Goal: Use online tool/utility: Utilize a website feature to perform a specific function

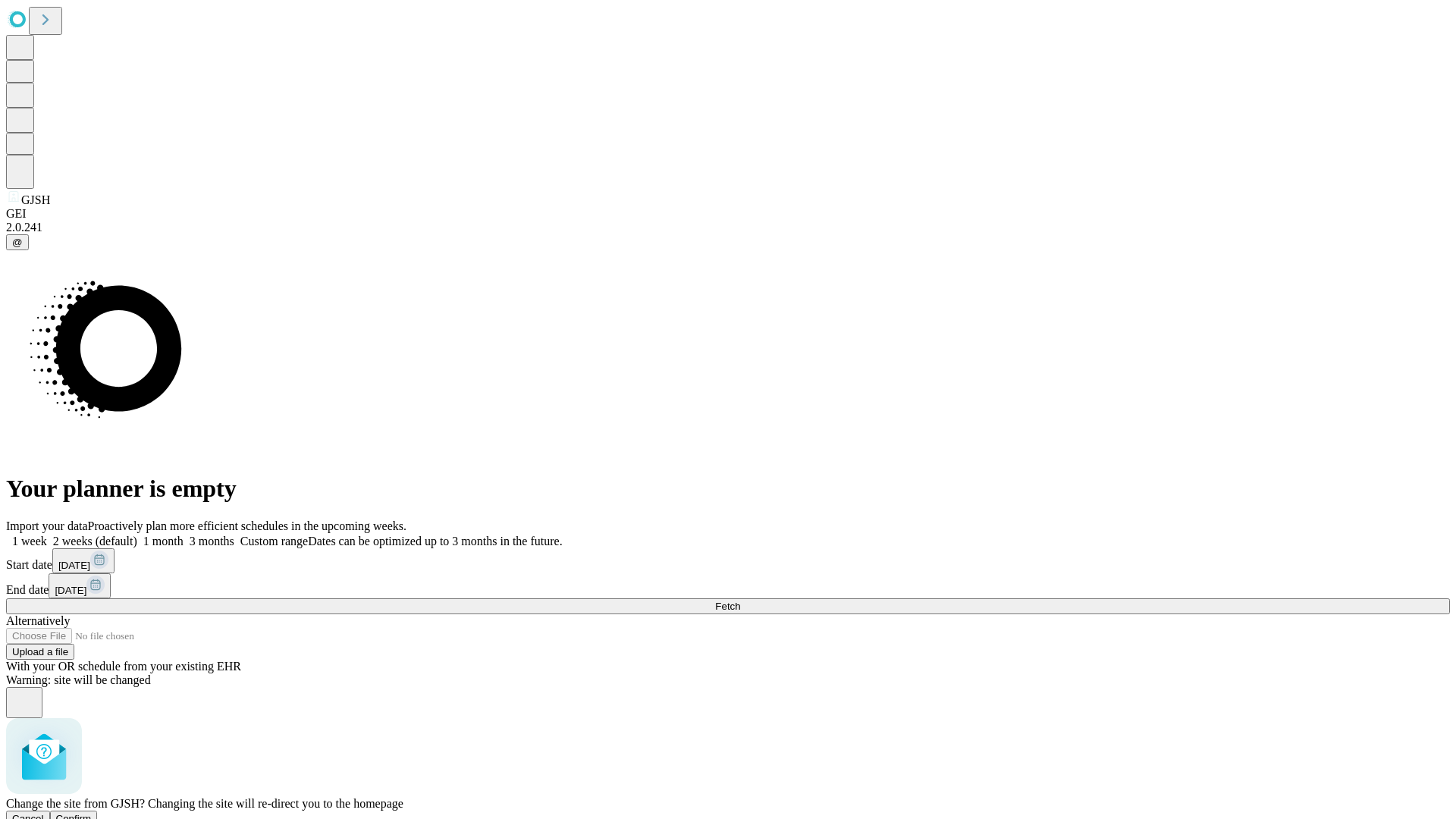
click at [92, 813] on span "Confirm" at bounding box center [74, 818] width 36 height 11
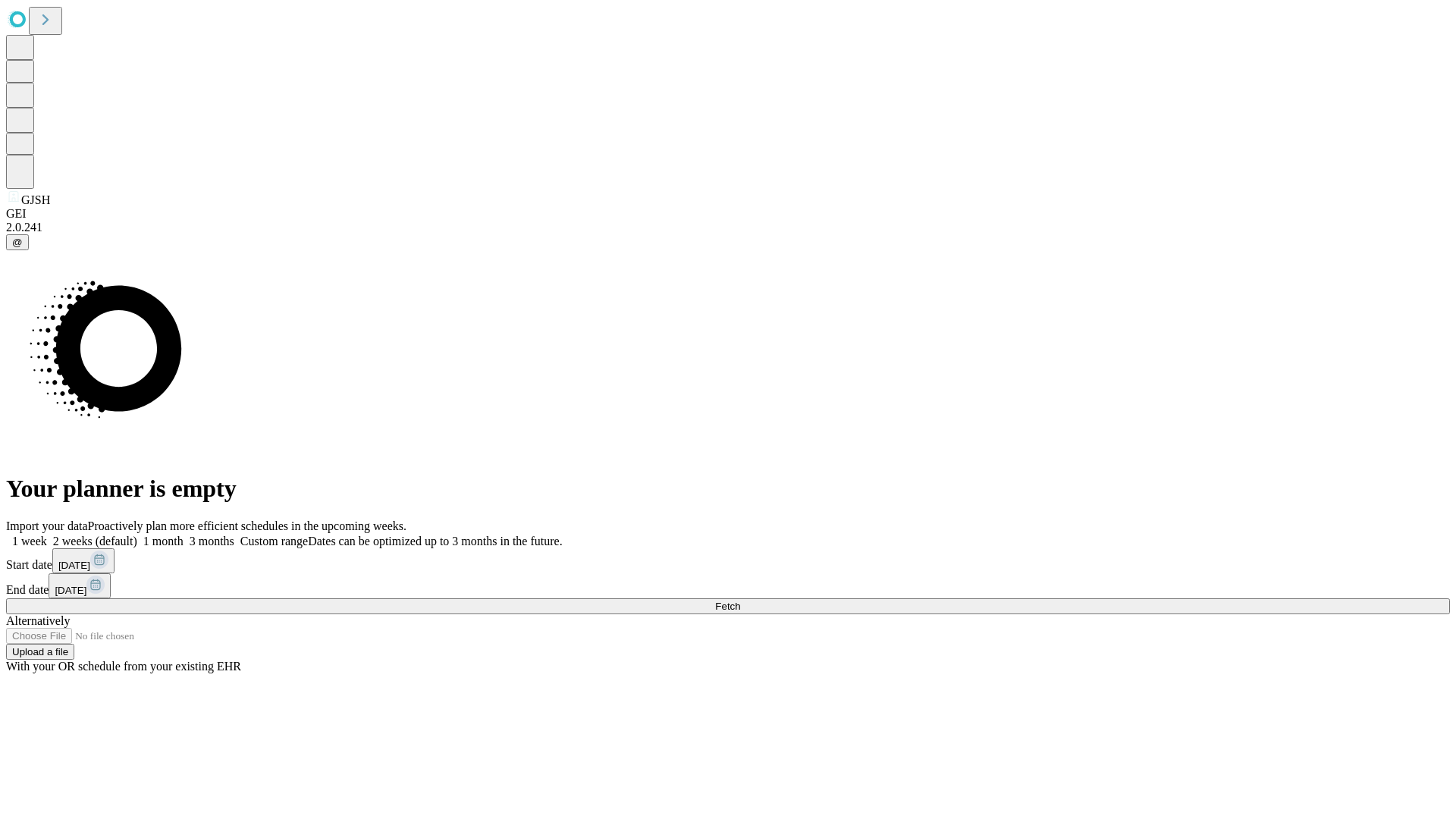
click at [47, 534] on label "1 week" at bounding box center [26, 540] width 41 height 13
click at [741, 601] on span "Fetch" at bounding box center [728, 606] width 25 height 11
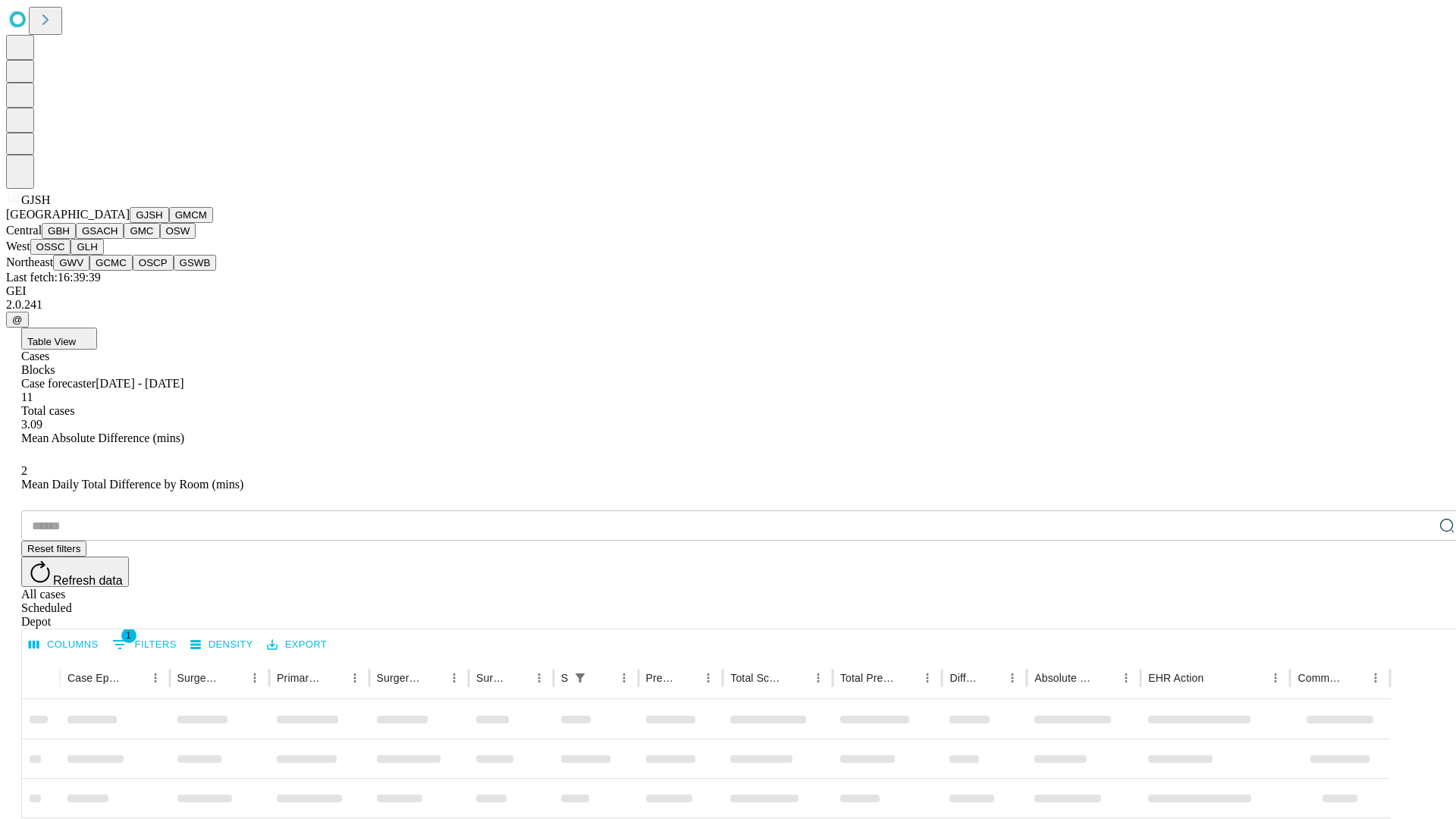
click at [169, 222] on button "GMCM" at bounding box center [191, 215] width 44 height 16
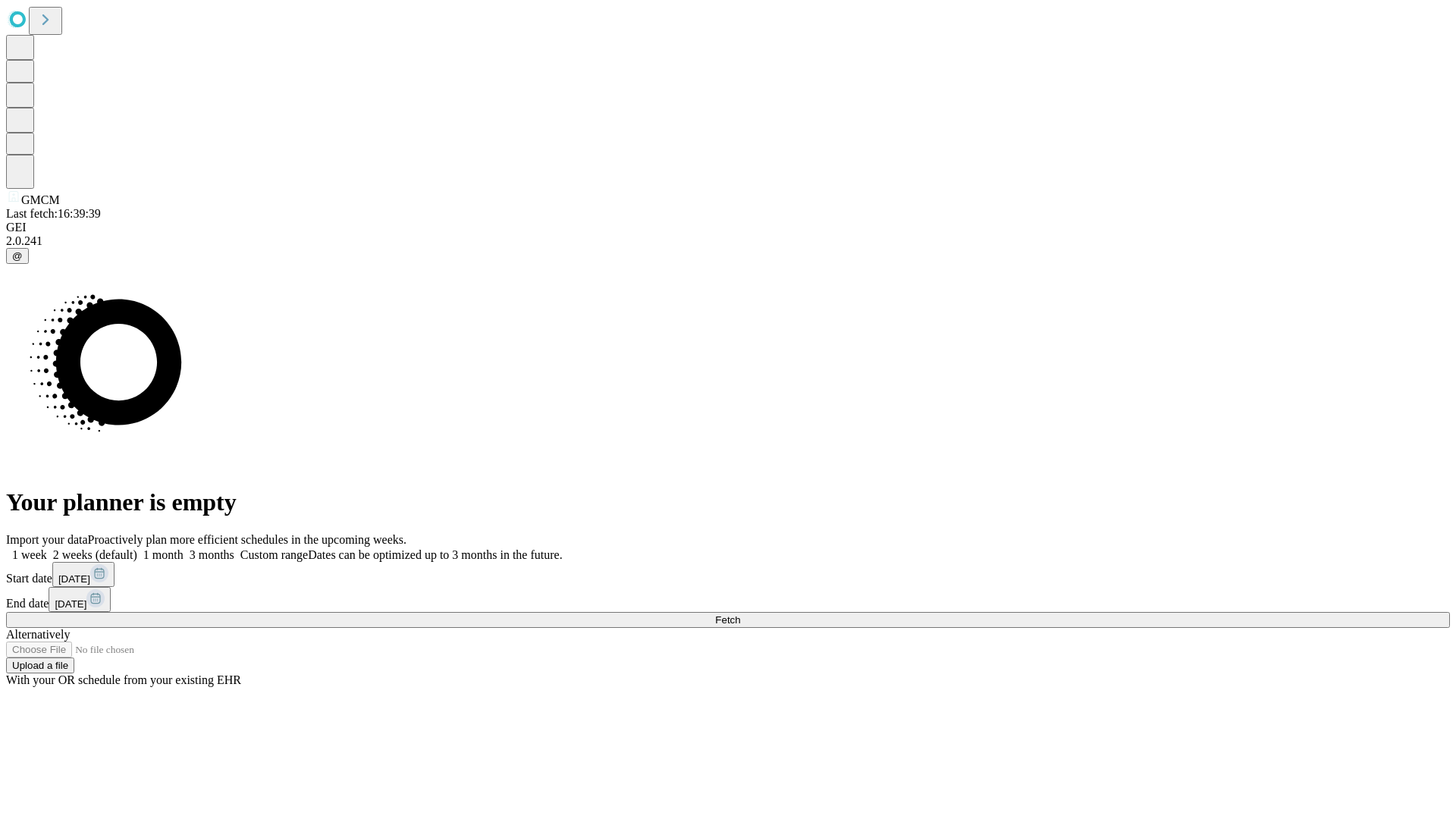
click at [47, 548] on label "1 week" at bounding box center [26, 554] width 41 height 13
click at [741, 614] on span "Fetch" at bounding box center [728, 619] width 25 height 11
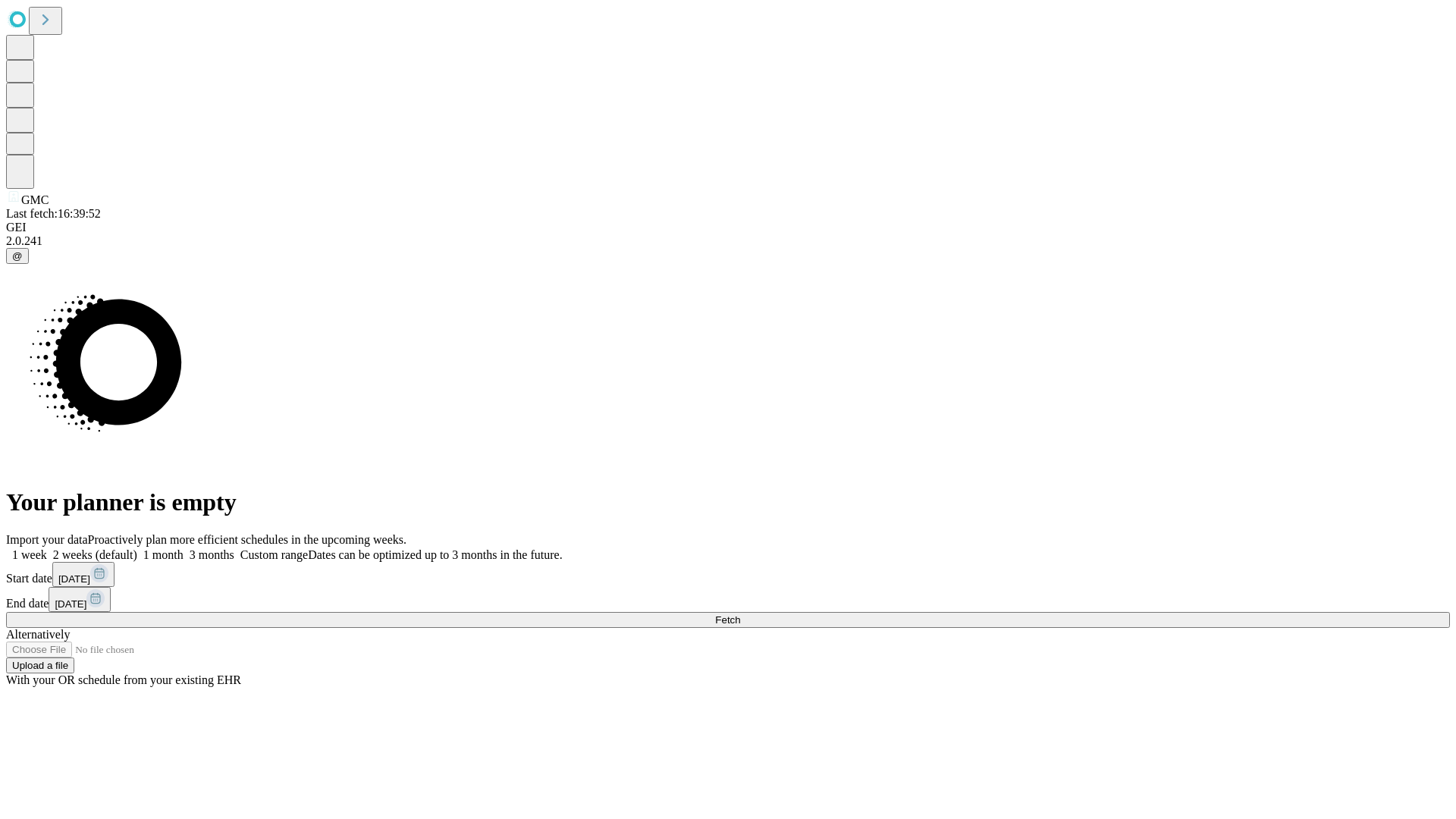
click at [47, 548] on label "1 week" at bounding box center [26, 554] width 41 height 13
click at [741, 614] on span "Fetch" at bounding box center [728, 619] width 25 height 11
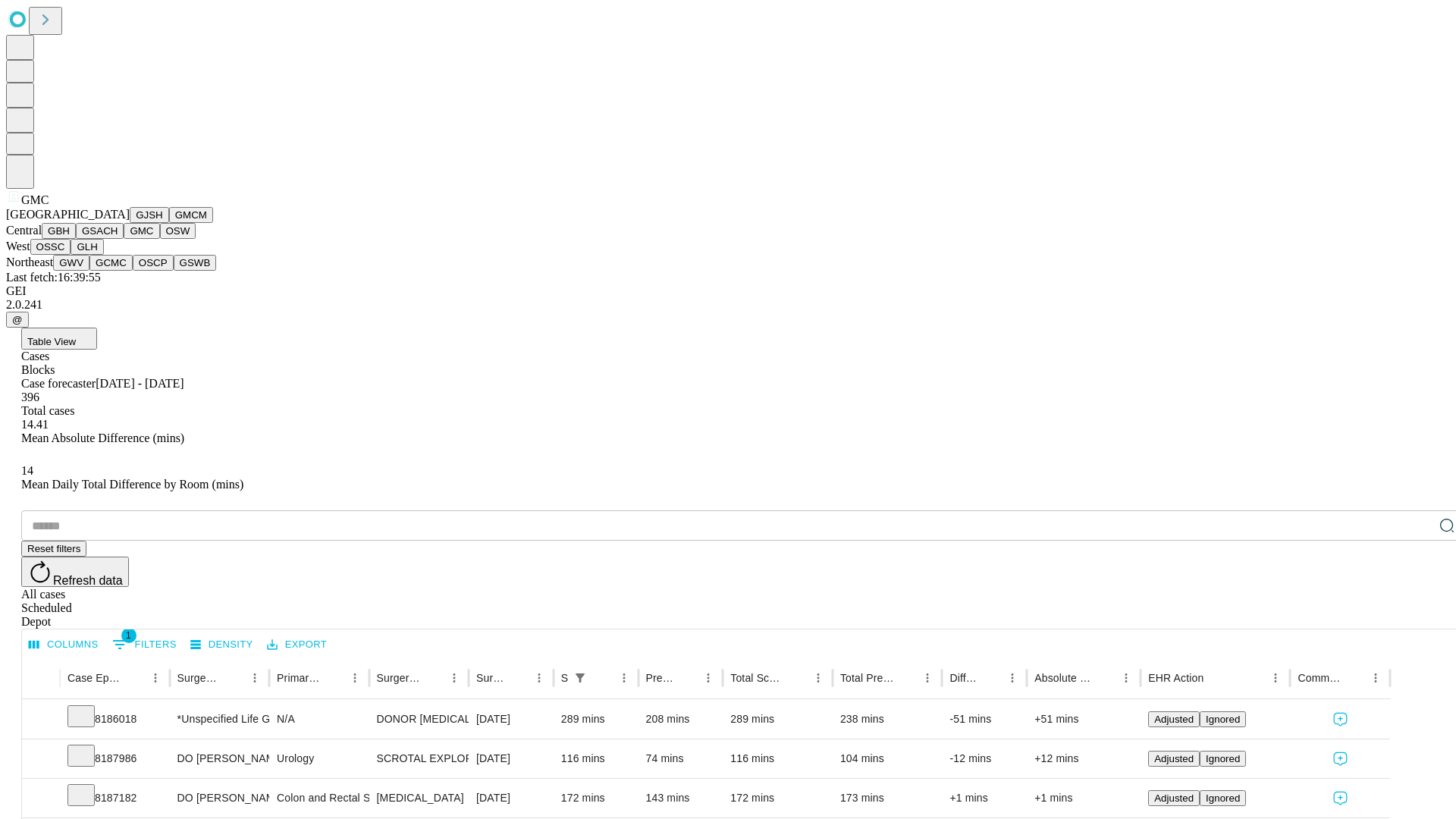
click at [160, 239] on button "OSW" at bounding box center [178, 230] width 36 height 16
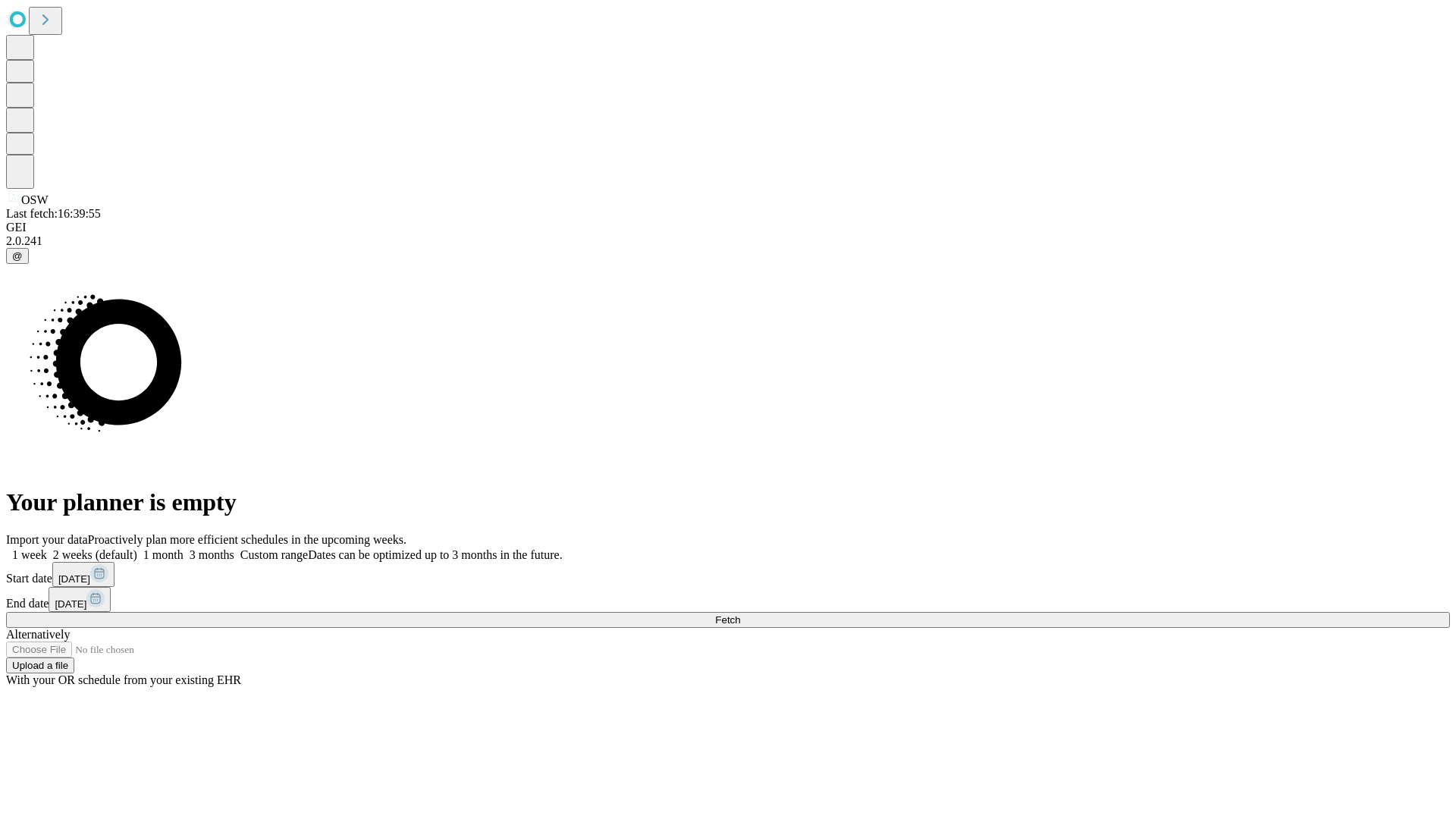
click at [47, 548] on label "1 week" at bounding box center [26, 554] width 41 height 13
click at [741, 614] on span "Fetch" at bounding box center [728, 619] width 25 height 11
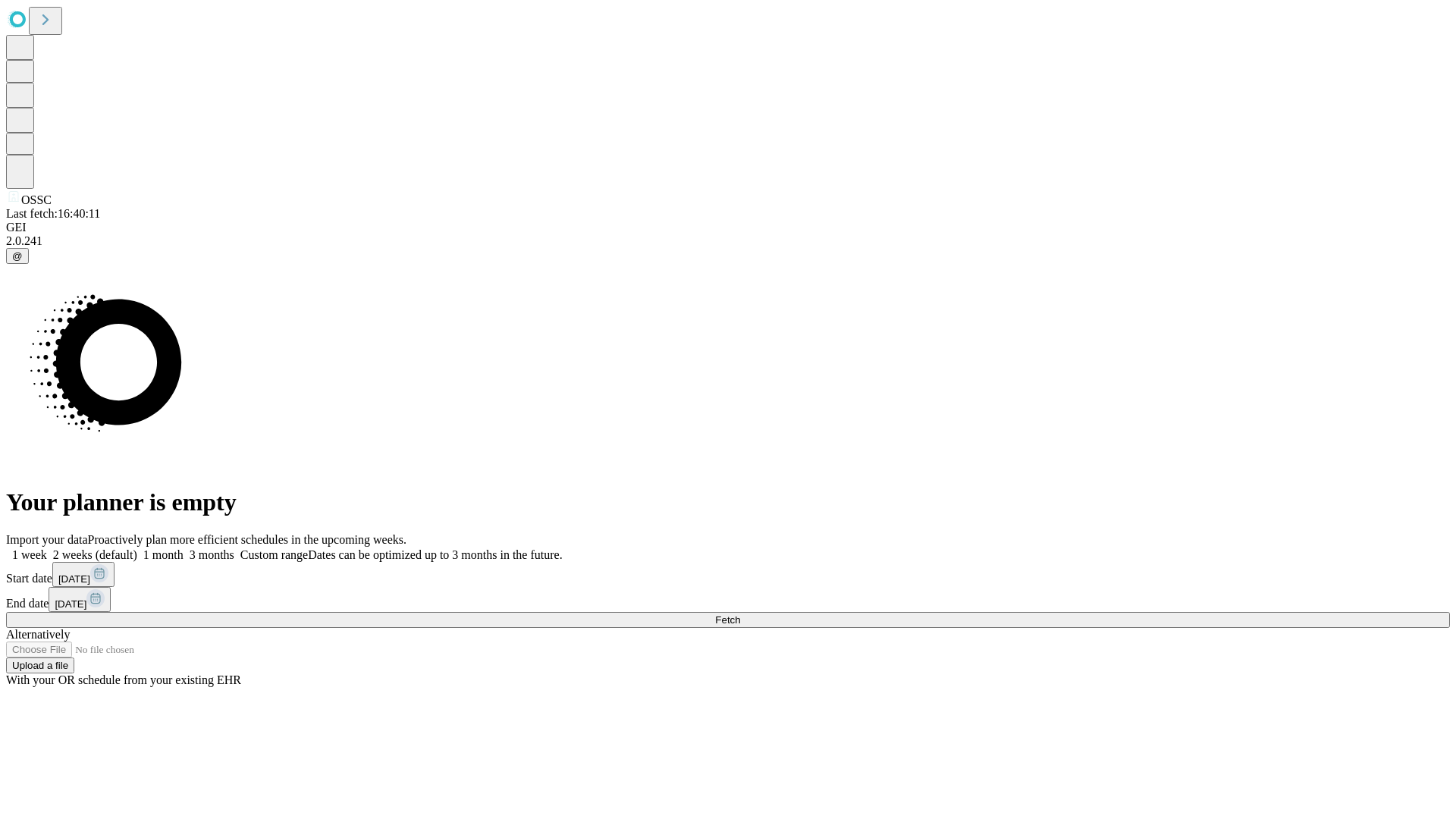
click at [47, 548] on label "1 week" at bounding box center [26, 554] width 41 height 13
click at [741, 614] on span "Fetch" at bounding box center [728, 619] width 25 height 11
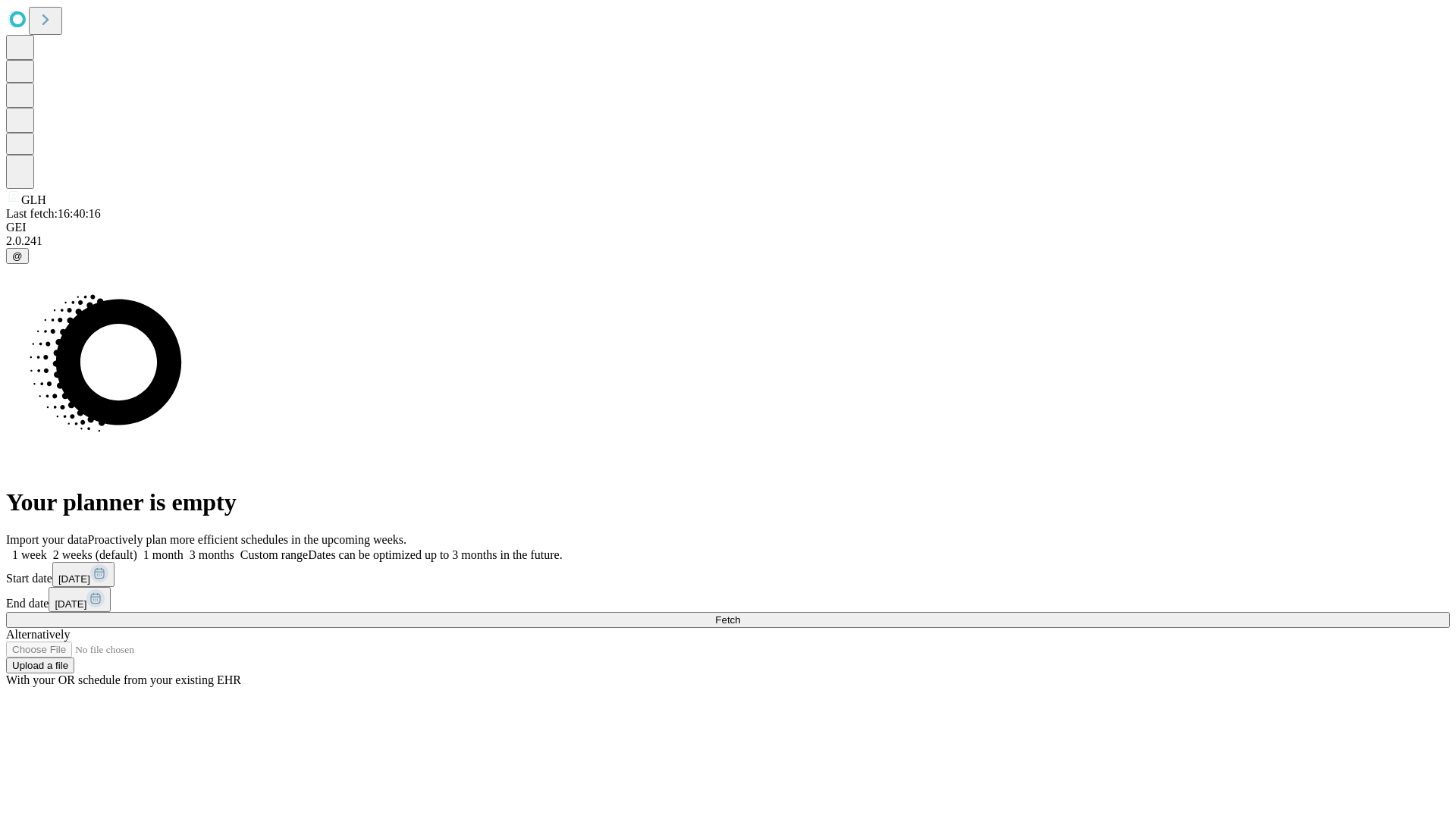
click at [47, 548] on label "1 week" at bounding box center [26, 554] width 41 height 13
click at [741, 614] on span "Fetch" at bounding box center [728, 619] width 25 height 11
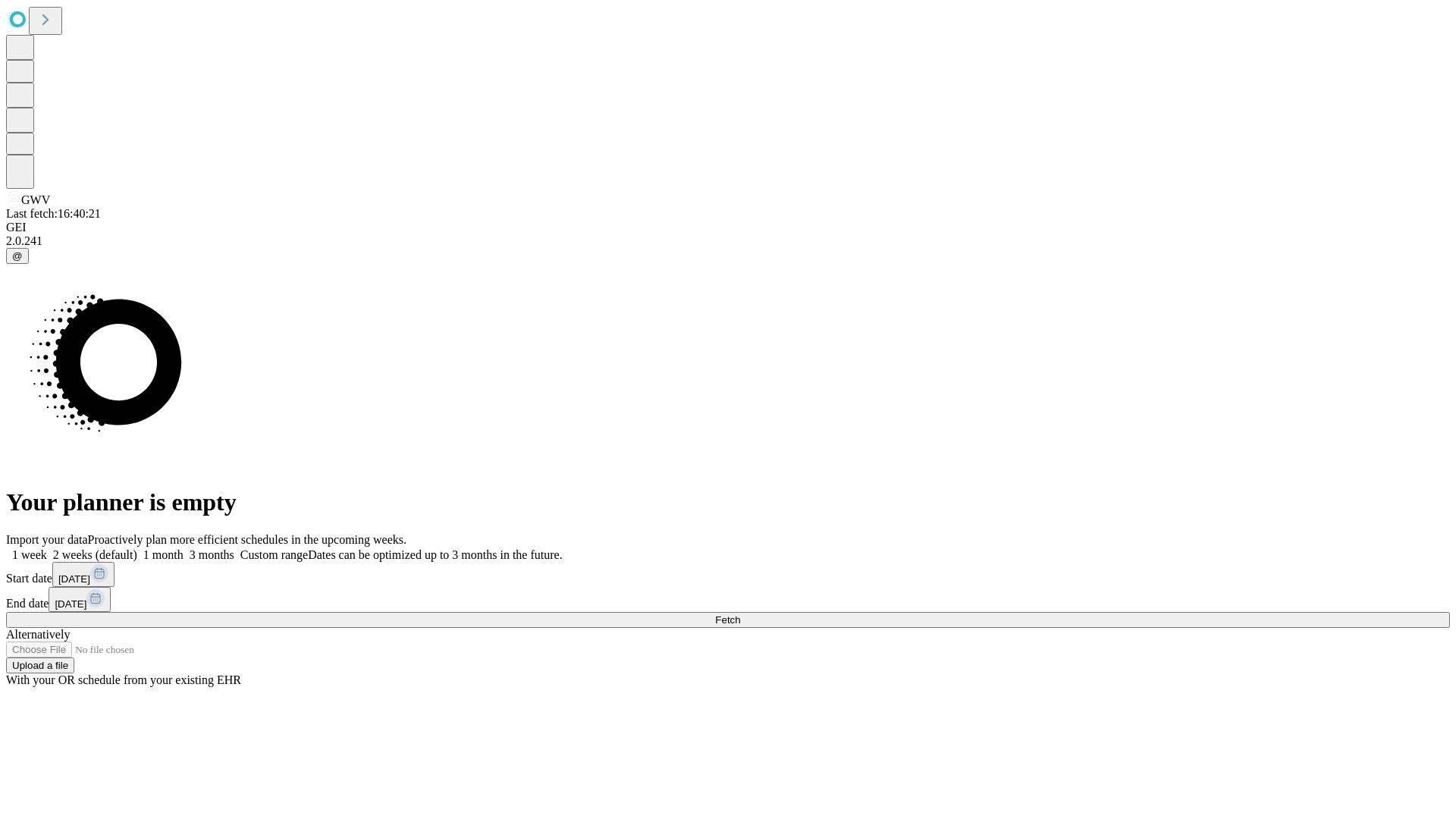
click at [47, 548] on label "1 week" at bounding box center [26, 554] width 41 height 13
click at [741, 614] on span "Fetch" at bounding box center [728, 619] width 25 height 11
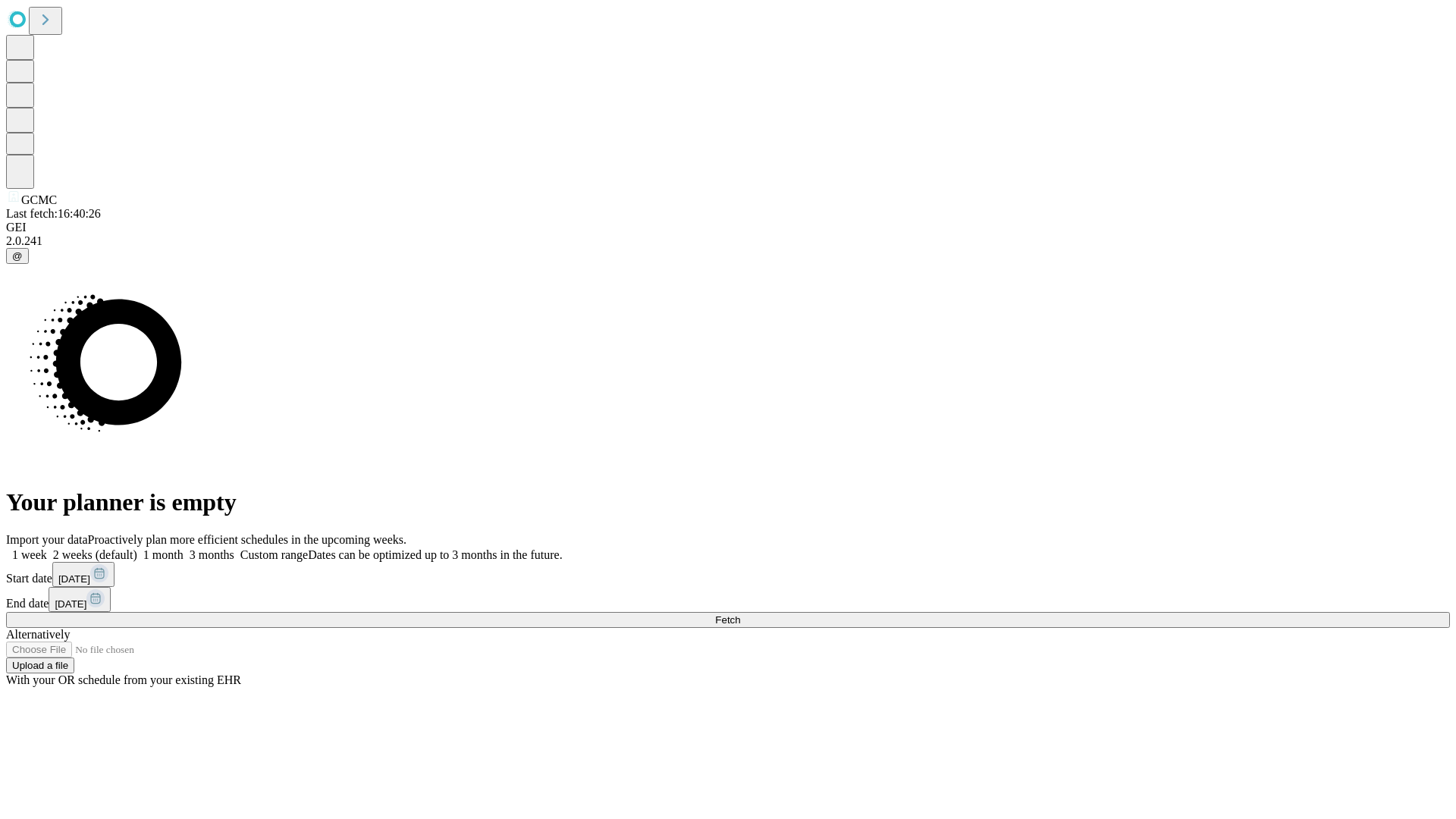
click at [47, 548] on label "1 week" at bounding box center [26, 554] width 41 height 13
click at [741, 614] on span "Fetch" at bounding box center [728, 619] width 25 height 11
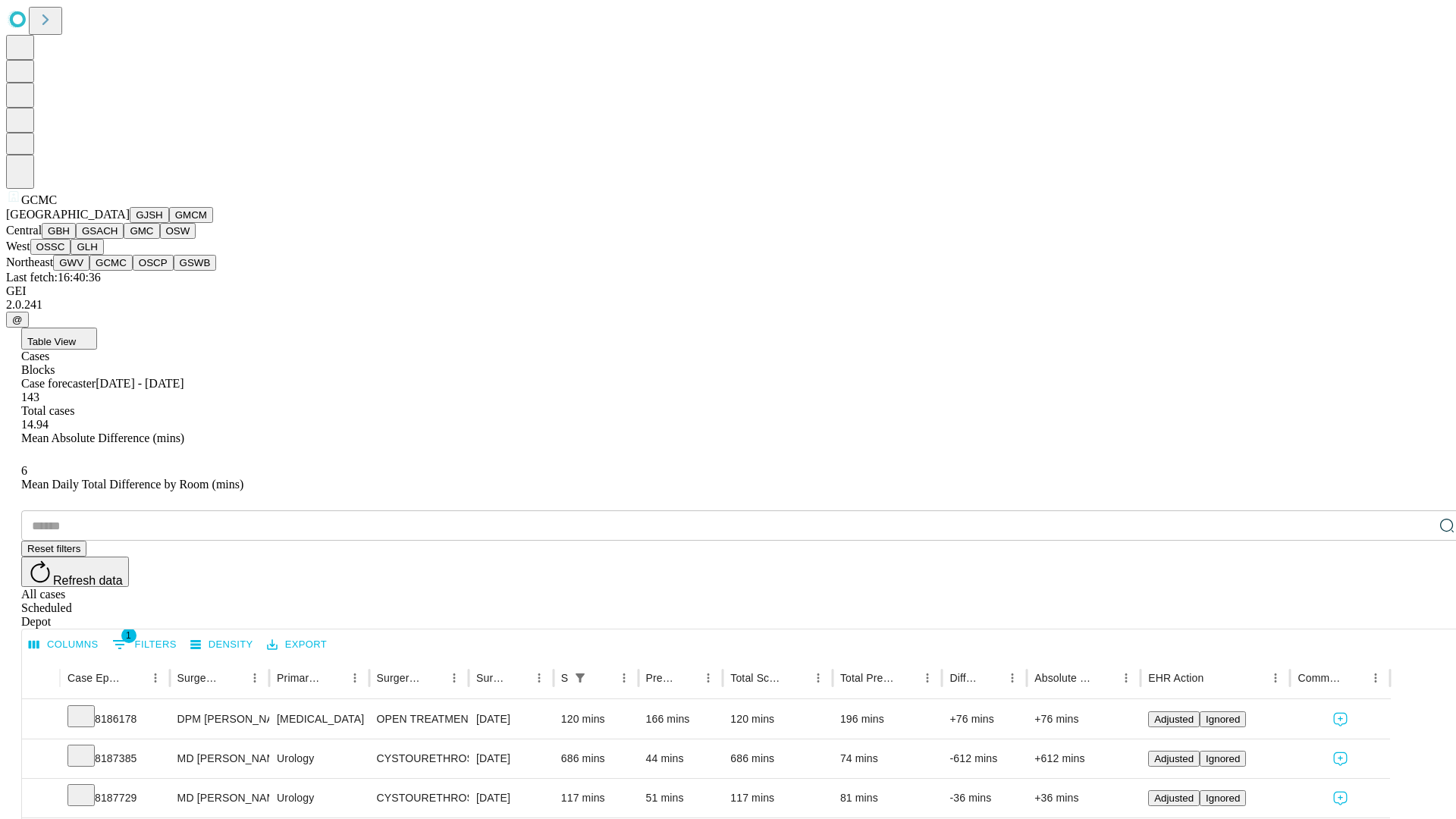
click at [133, 271] on button "OSCP" at bounding box center [152, 262] width 41 height 16
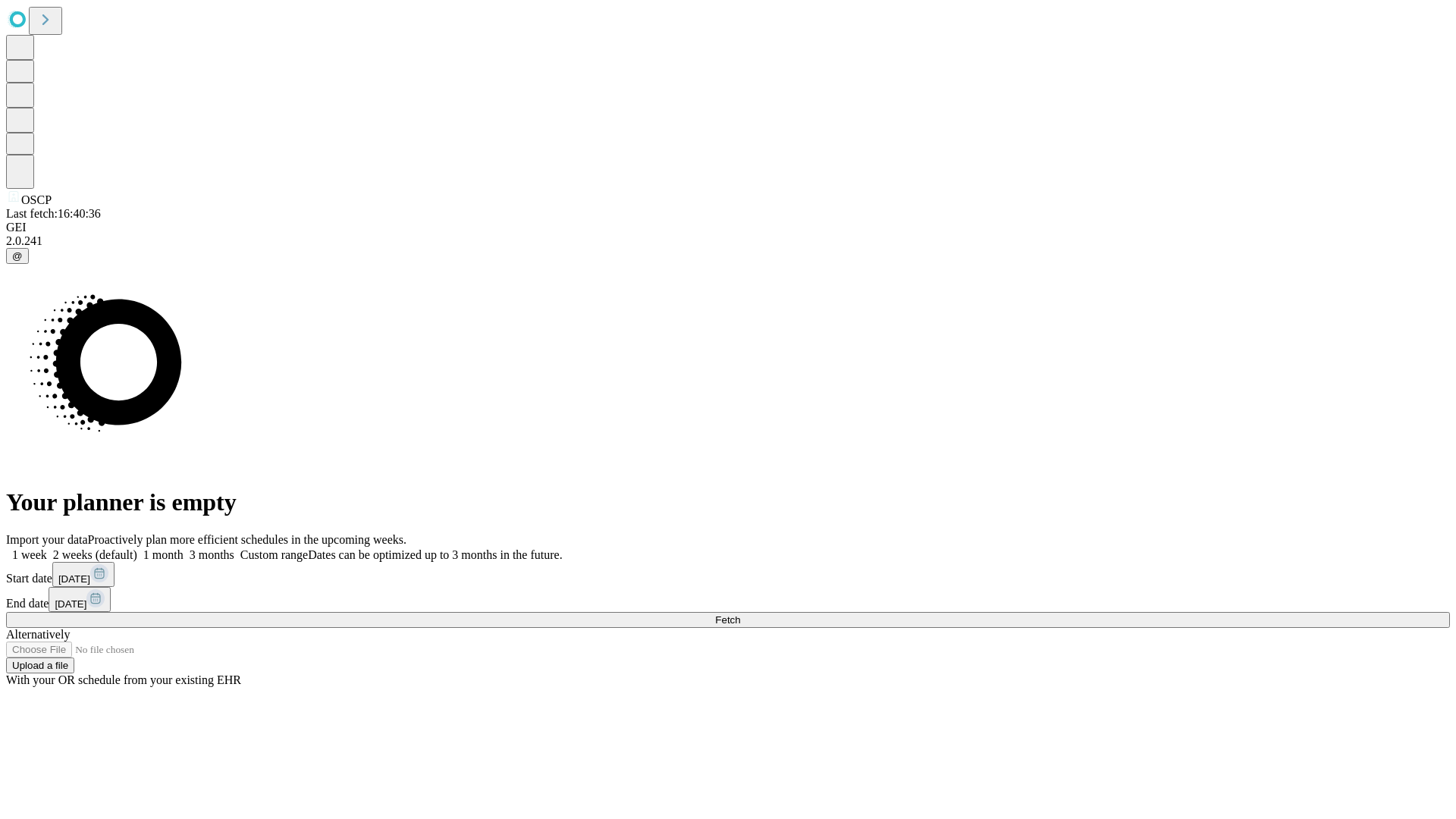
click at [47, 548] on label "1 week" at bounding box center [26, 554] width 41 height 13
click at [741, 614] on span "Fetch" at bounding box center [728, 619] width 25 height 11
